Goal: Task Accomplishment & Management: Manage account settings

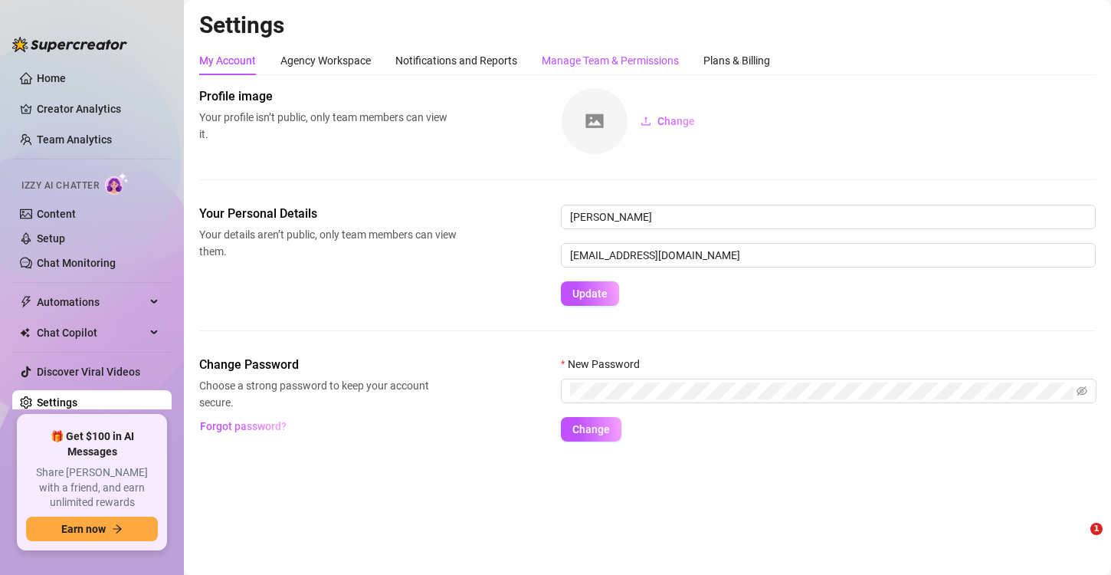
click at [613, 55] on div "Manage Team & Permissions" at bounding box center [610, 60] width 137 height 17
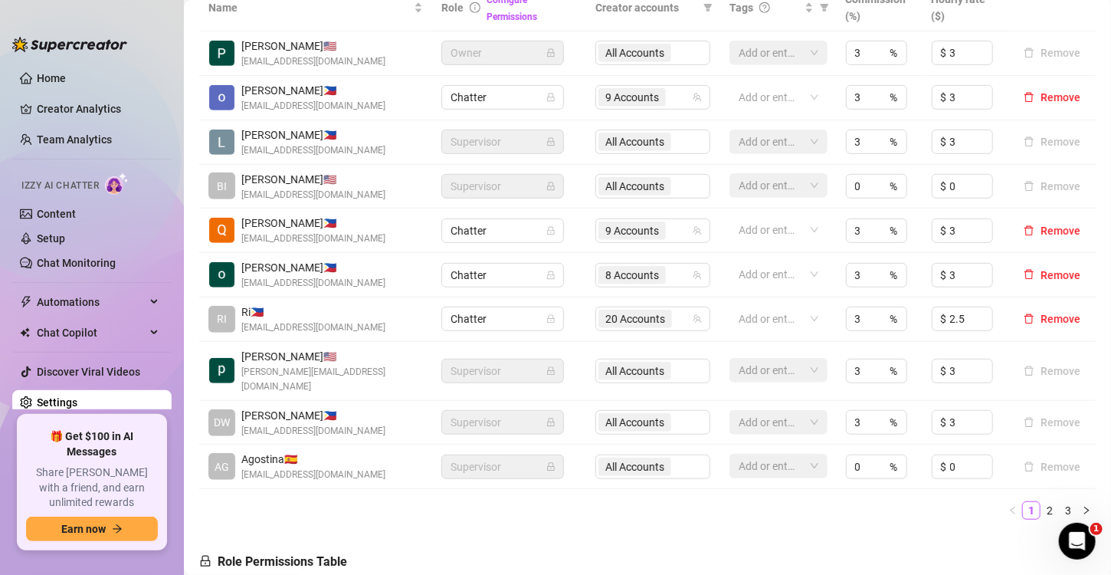
scroll to position [383, 0]
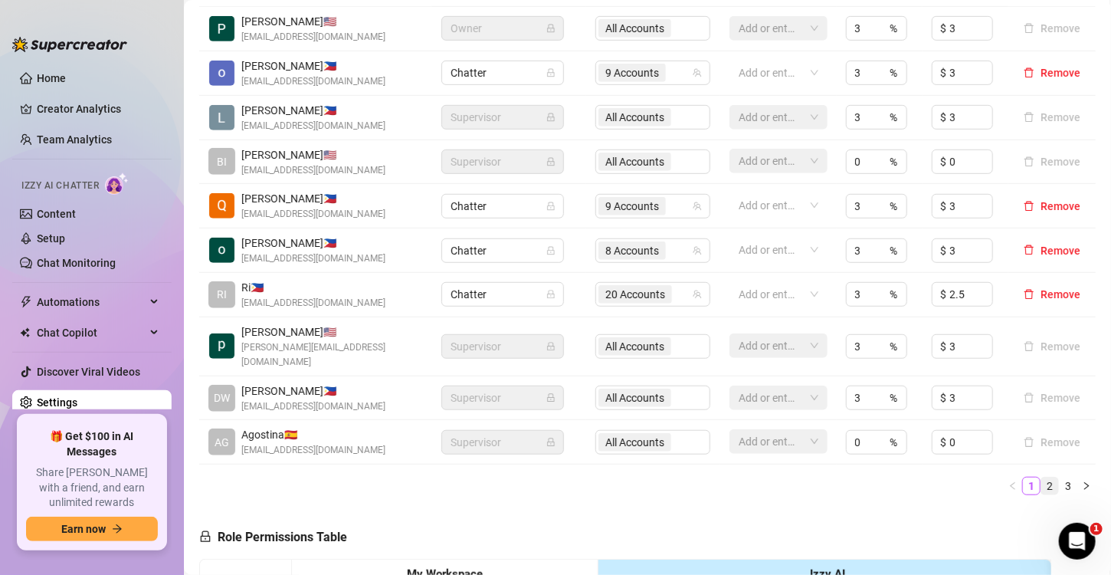
click at [1042, 477] on link "2" at bounding box center [1050, 485] width 17 height 17
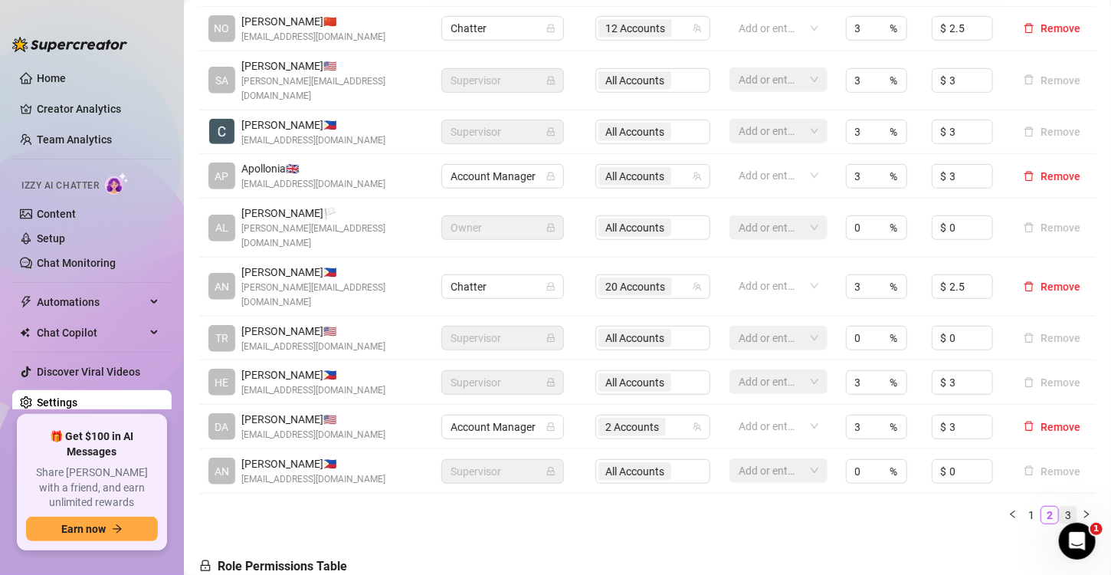
click at [1060, 507] on link "3" at bounding box center [1068, 515] width 17 height 17
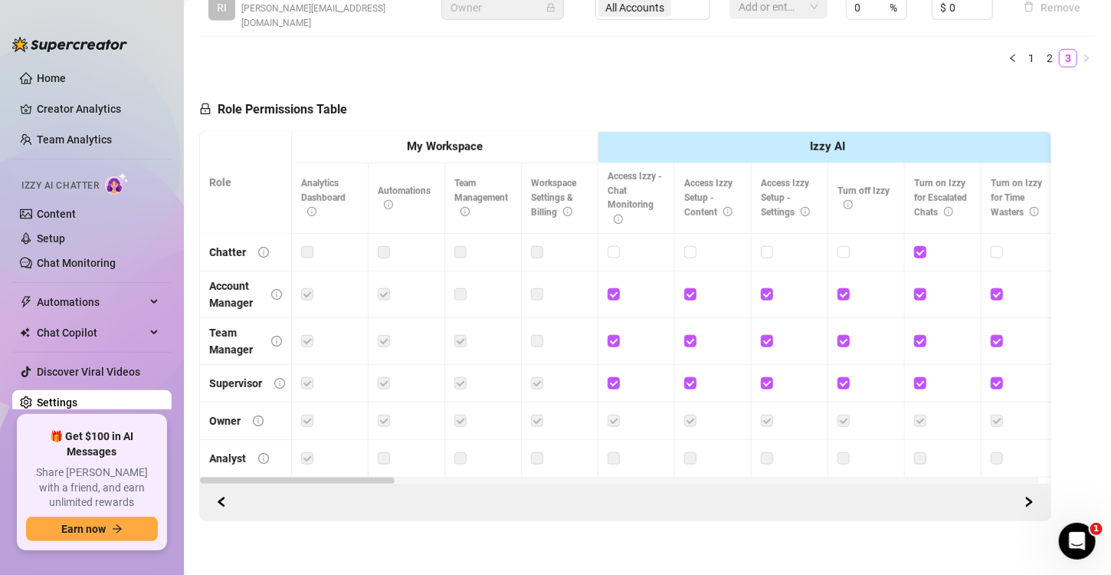
scroll to position [194, 0]
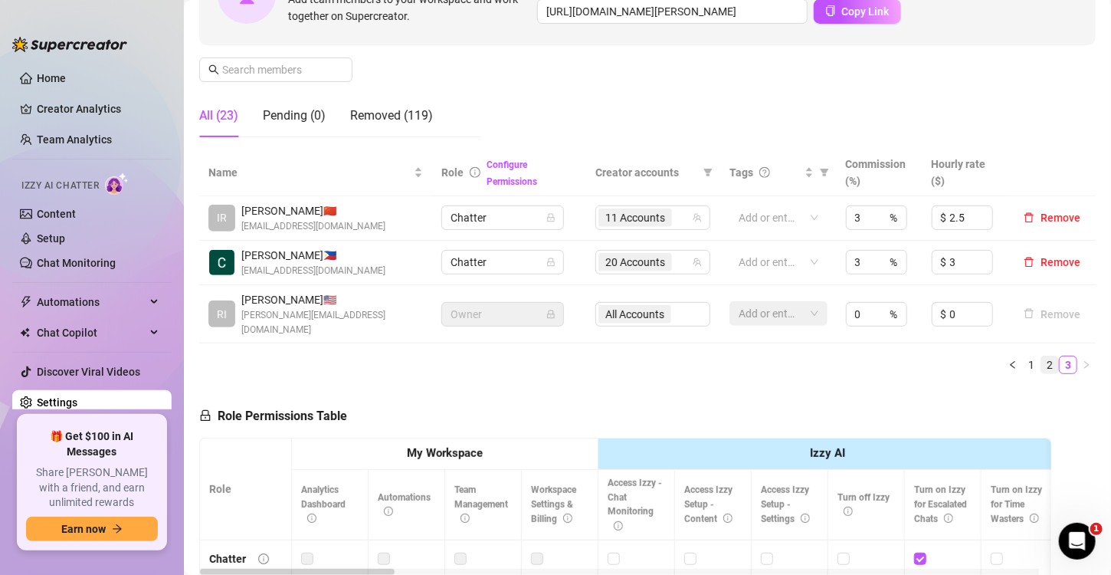
click at [1042, 356] on link "2" at bounding box center [1050, 364] width 17 height 17
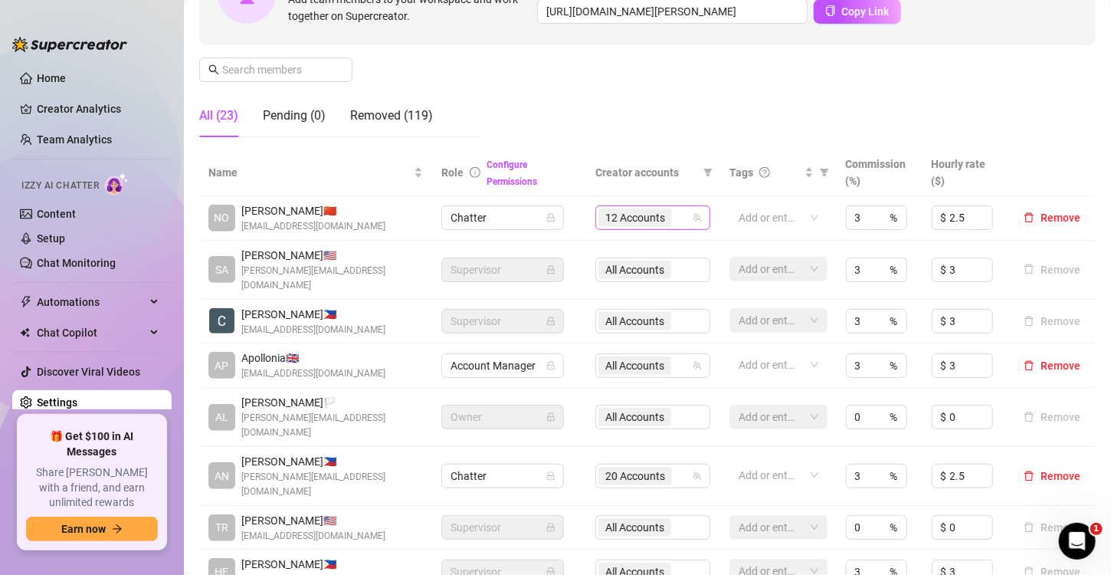
click at [672, 215] on div "12 Accounts" at bounding box center [645, 217] width 93 height 21
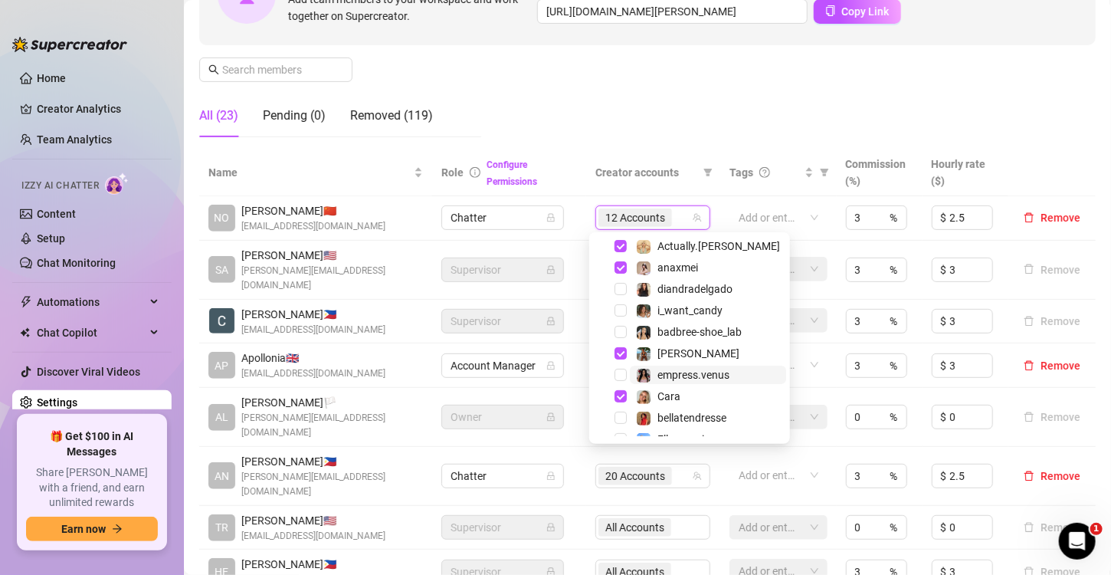
scroll to position [199, 0]
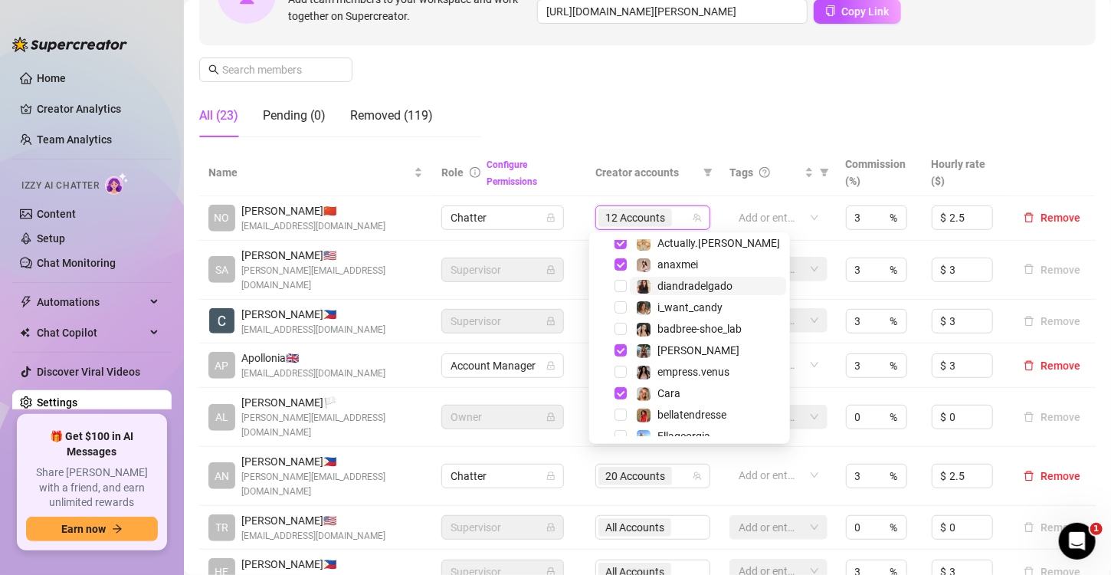
click at [671, 290] on span "diandradelgado" at bounding box center [695, 286] width 75 height 12
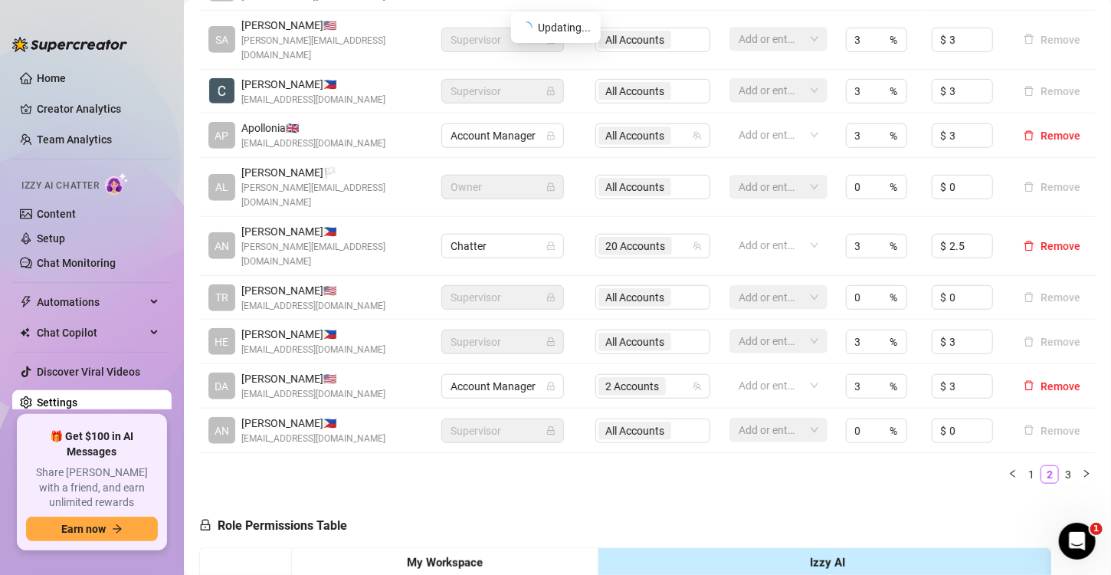
scroll to position [271, 0]
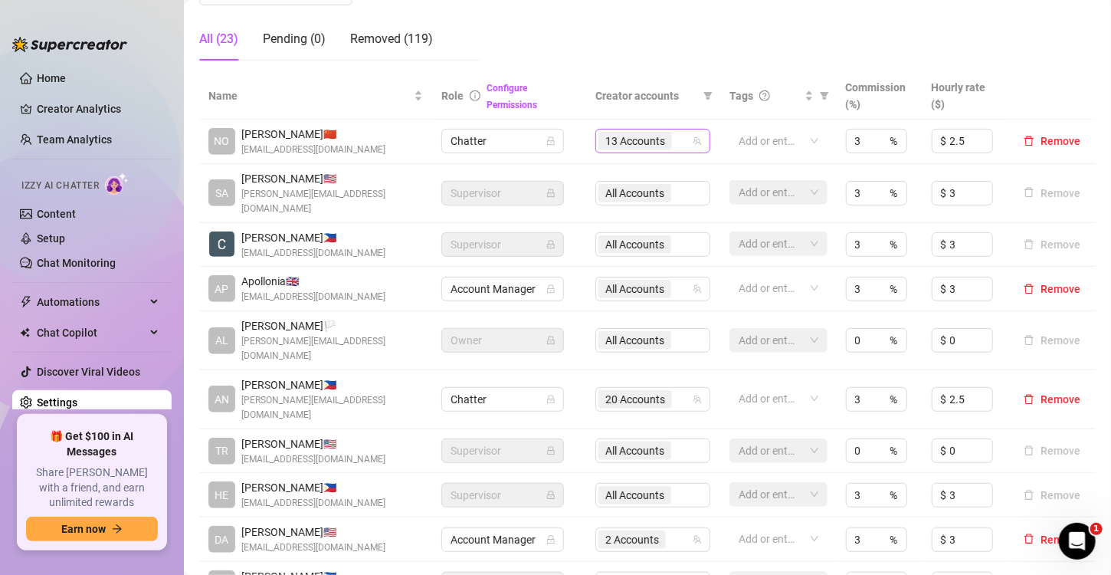
click at [674, 136] on div "13 Accounts" at bounding box center [645, 140] width 93 height 21
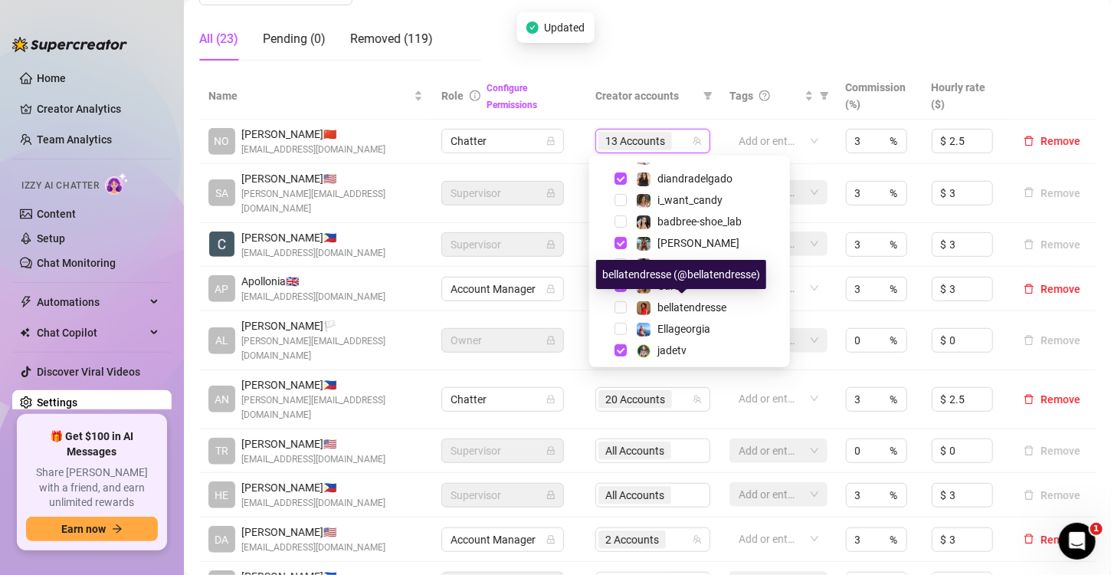
scroll to position [276, 0]
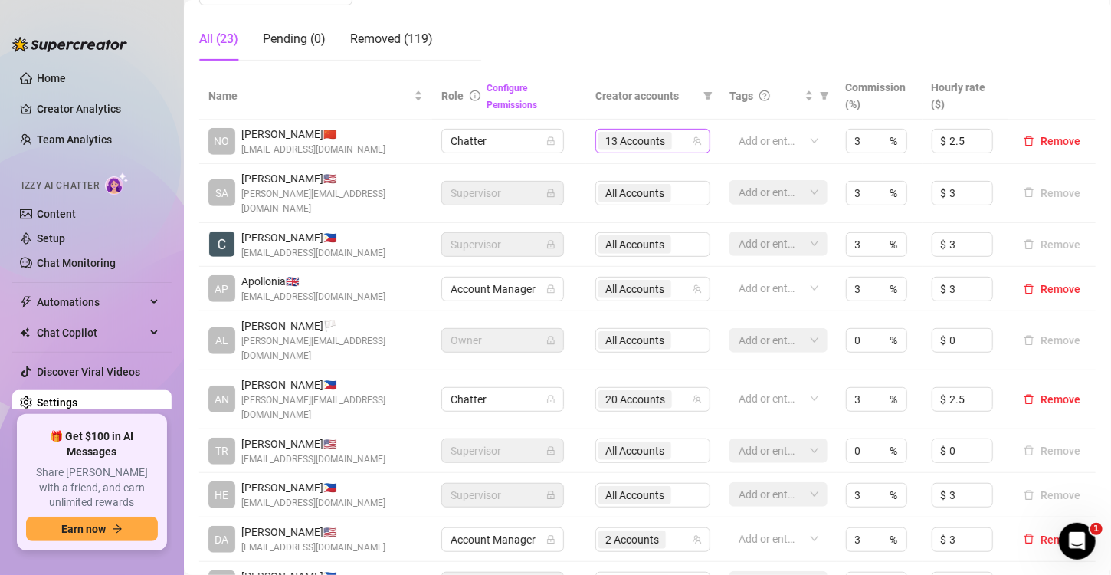
click at [674, 141] on div "13 Accounts" at bounding box center [645, 140] width 93 height 21
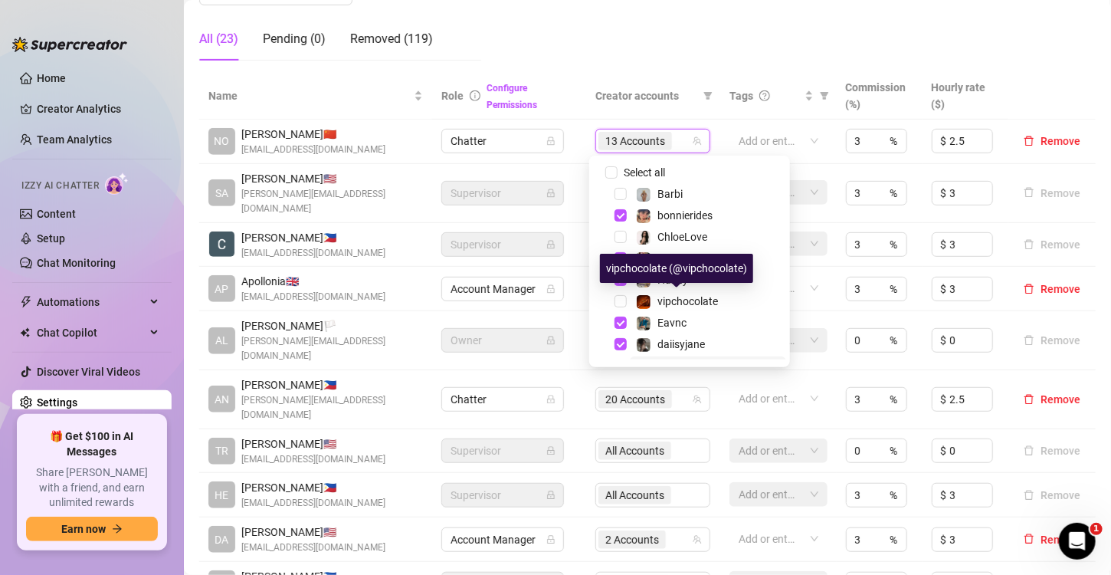
scroll to position [77, 0]
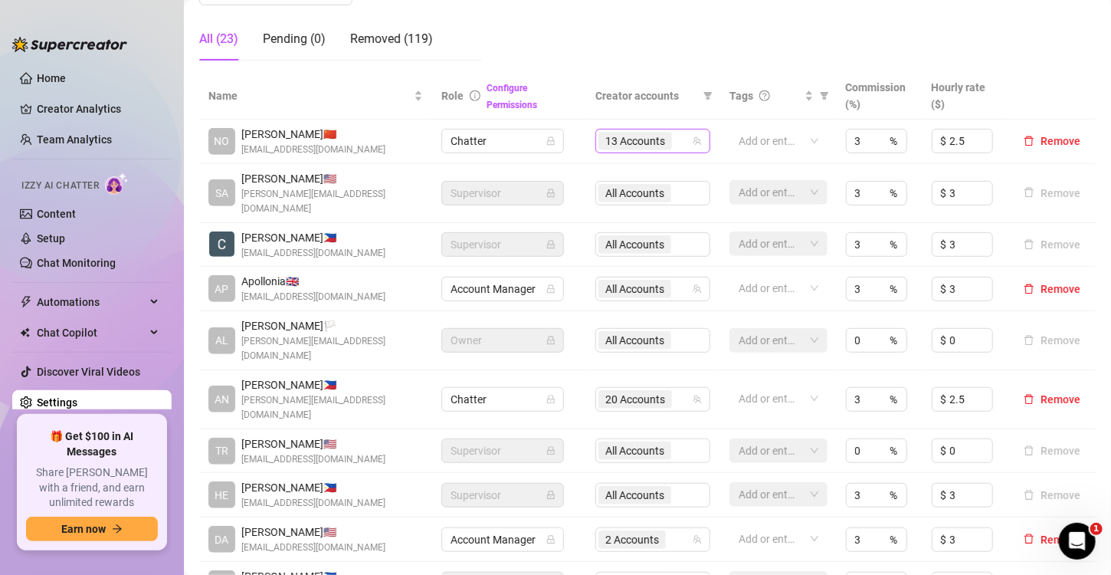
click at [672, 137] on div "13 Accounts" at bounding box center [645, 140] width 93 height 21
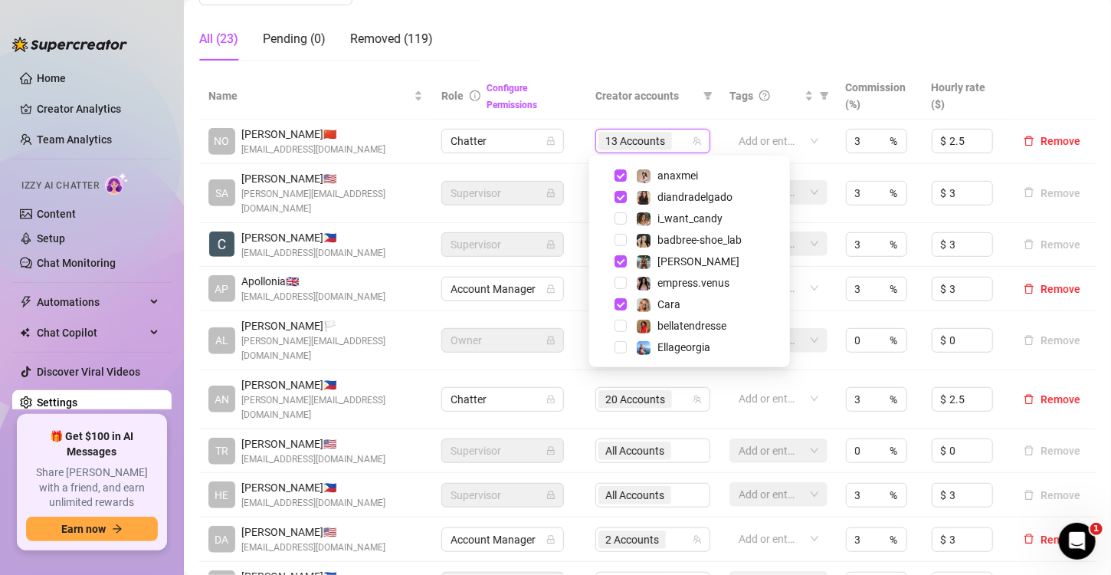
scroll to position [221, 0]
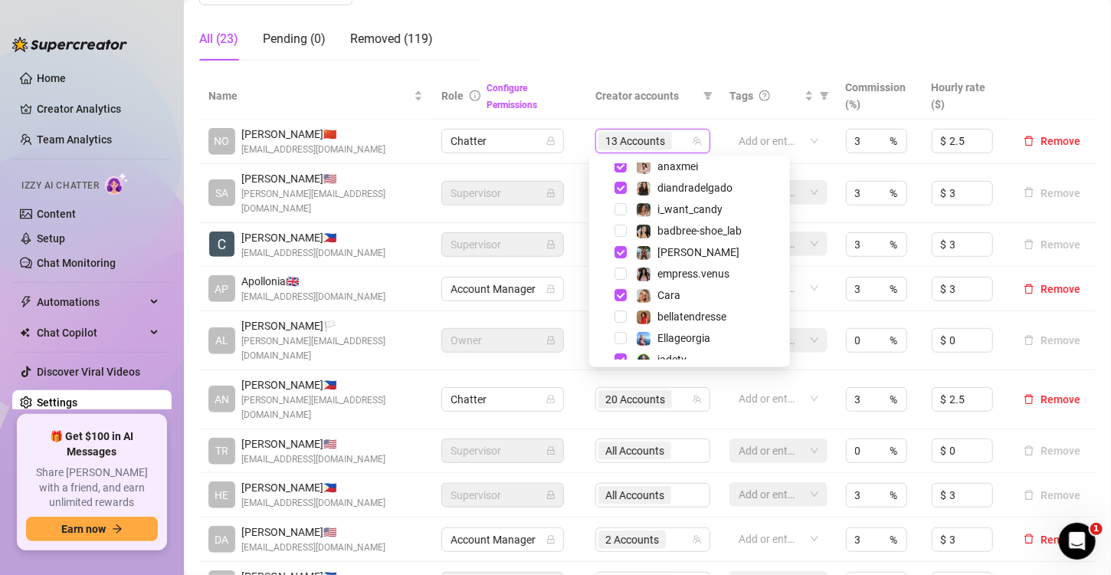
click at [684, 261] on div "[PERSON_NAME]" at bounding box center [689, 252] width 193 height 18
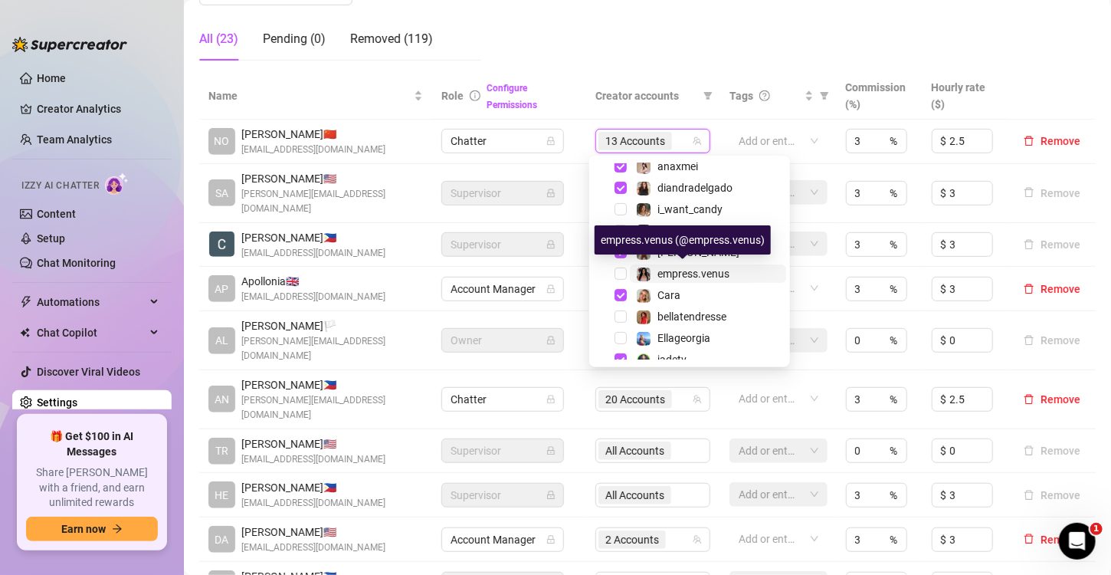
click at [685, 267] on span "empress.venus" at bounding box center [694, 273] width 72 height 12
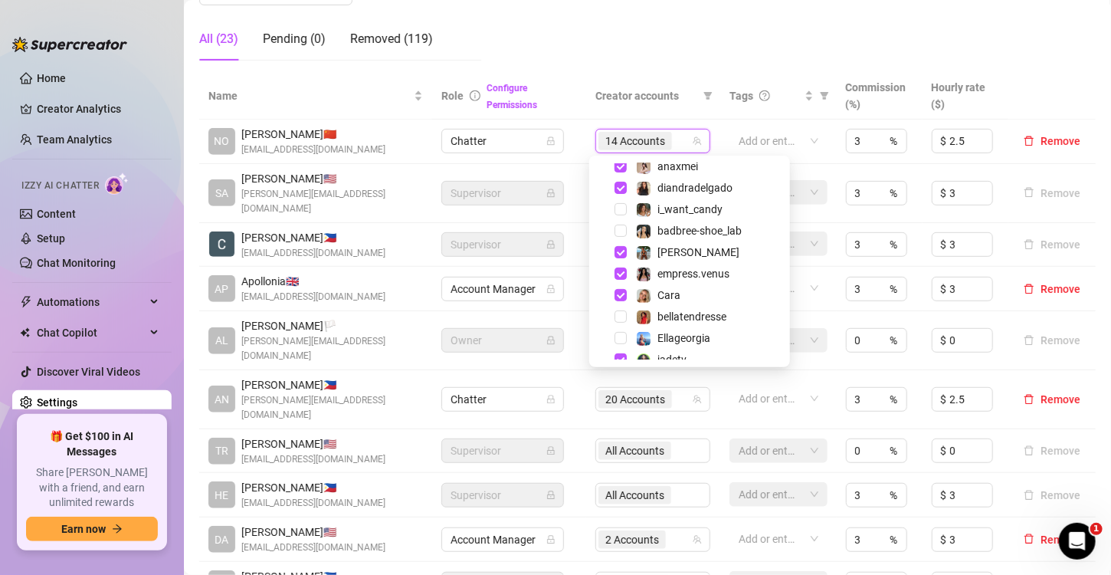
scroll to position [276, 0]
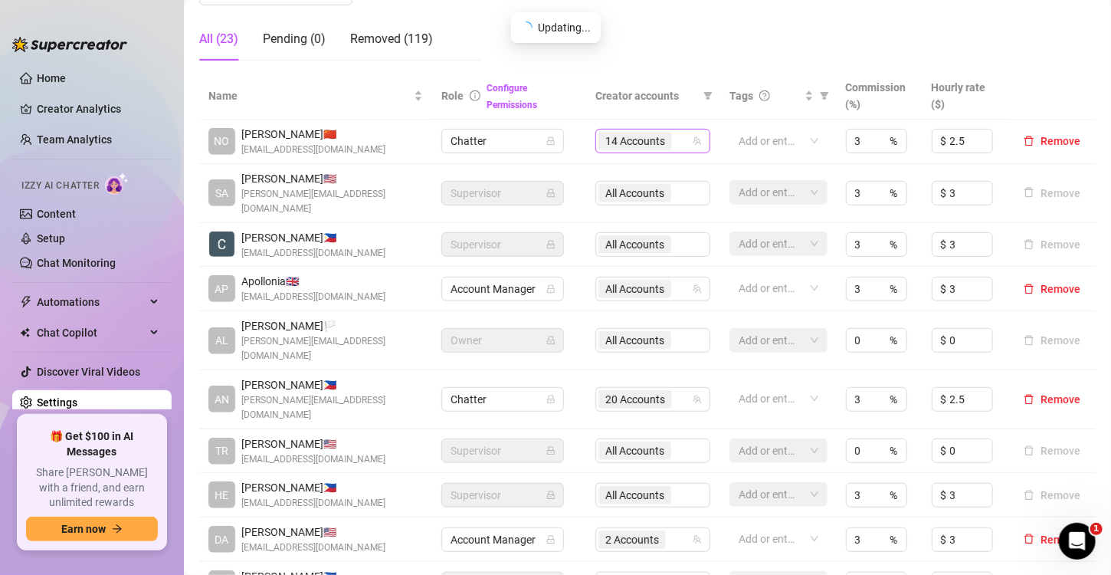
click at [677, 141] on div "14 Accounts" at bounding box center [645, 140] width 93 height 21
click at [677, 138] on div "14 Accounts" at bounding box center [645, 140] width 93 height 21
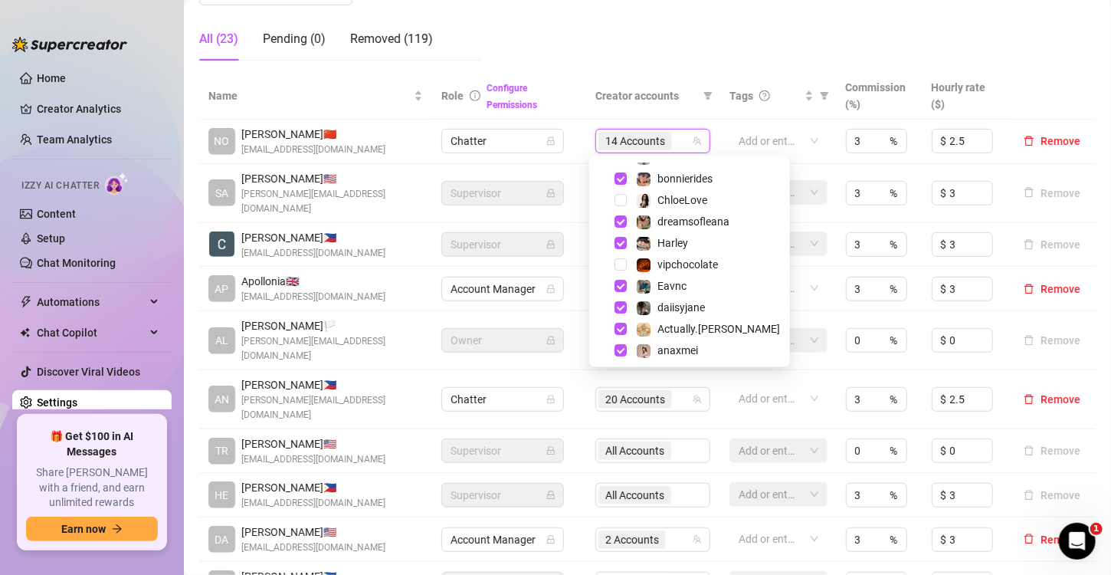
scroll to position [37, 0]
click at [618, 255] on div "vipchocolate" at bounding box center [689, 264] width 193 height 18
click at [622, 261] on span "Select tree node" at bounding box center [621, 264] width 12 height 12
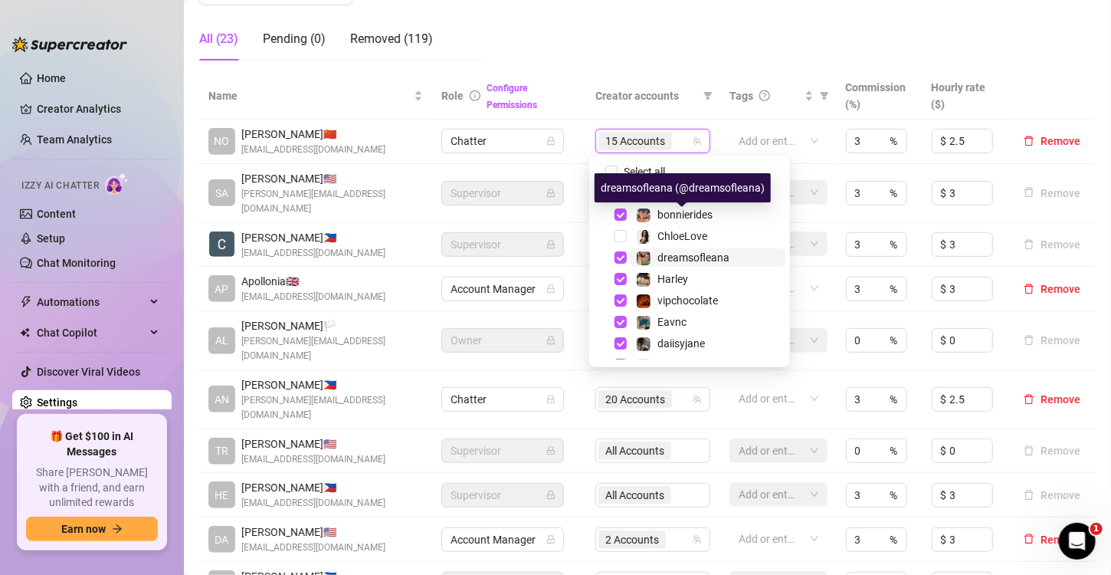
scroll to position [0, 0]
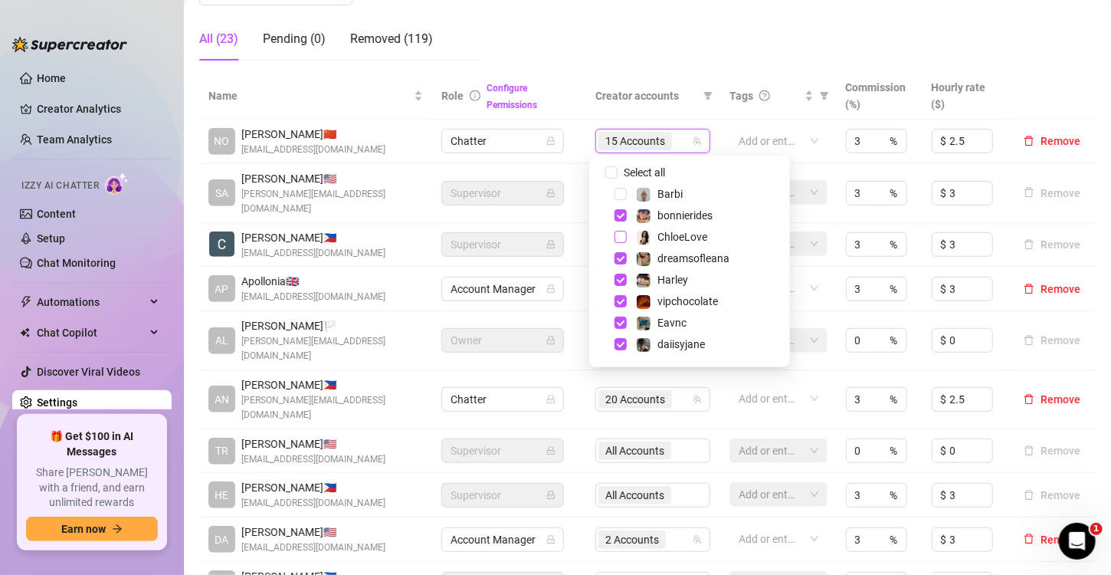
click at [624, 230] on div "ChloeLove" at bounding box center [689, 237] width 193 height 18
click at [625, 235] on span "Select tree node" at bounding box center [621, 237] width 12 height 12
